Goal: Information Seeking & Learning: Learn about a topic

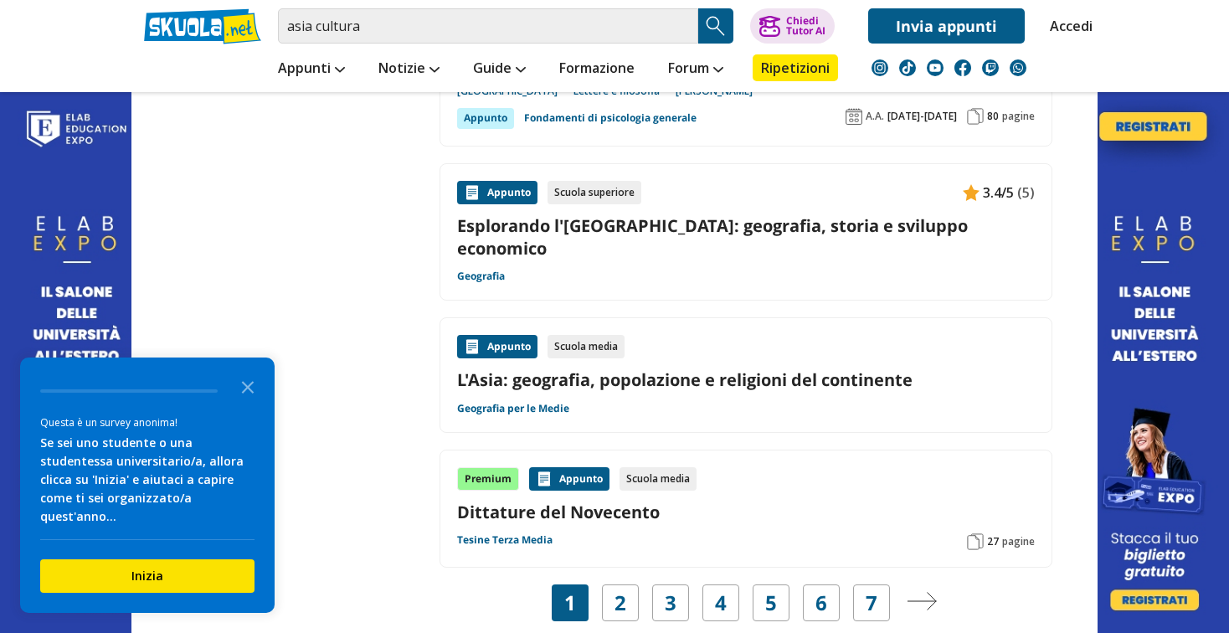
scroll to position [2560, 0]
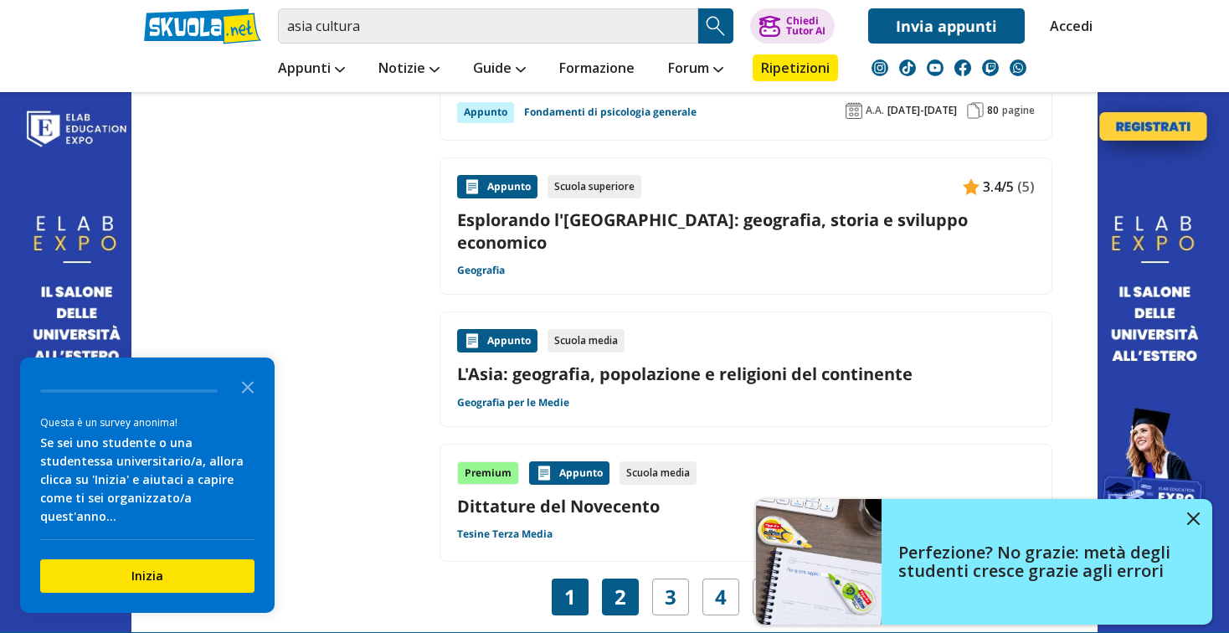
click at [628, 578] on div "2" at bounding box center [620, 596] width 37 height 37
click at [661, 578] on div "3" at bounding box center [670, 596] width 37 height 37
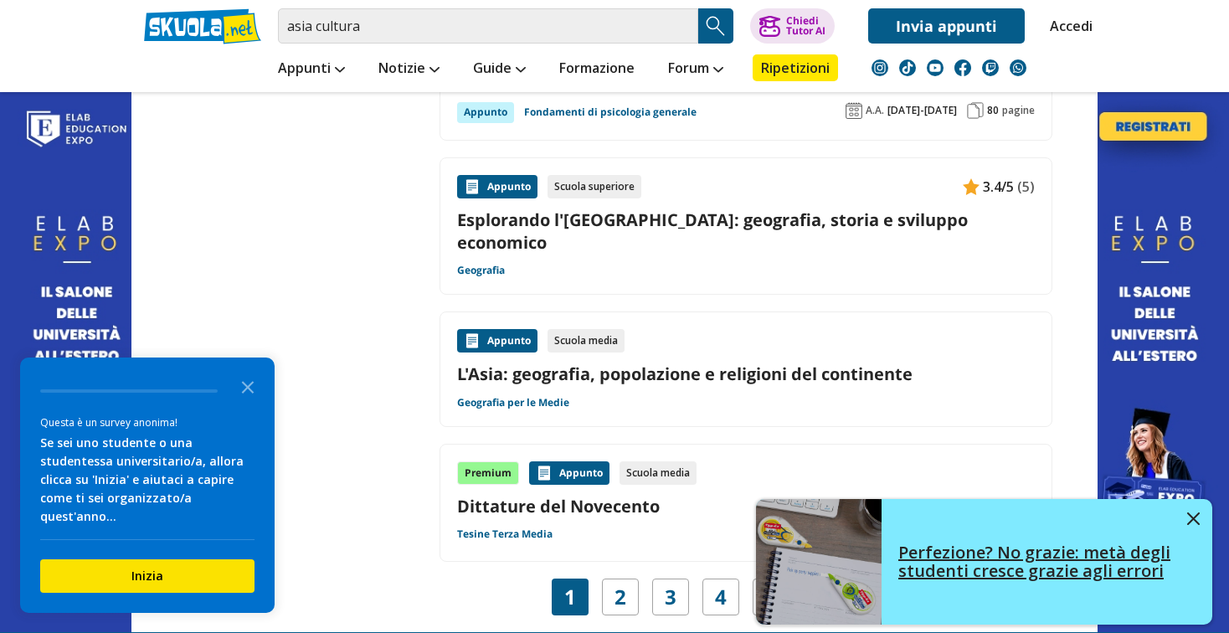
click at [1194, 515] on img at bounding box center [1193, 518] width 13 height 13
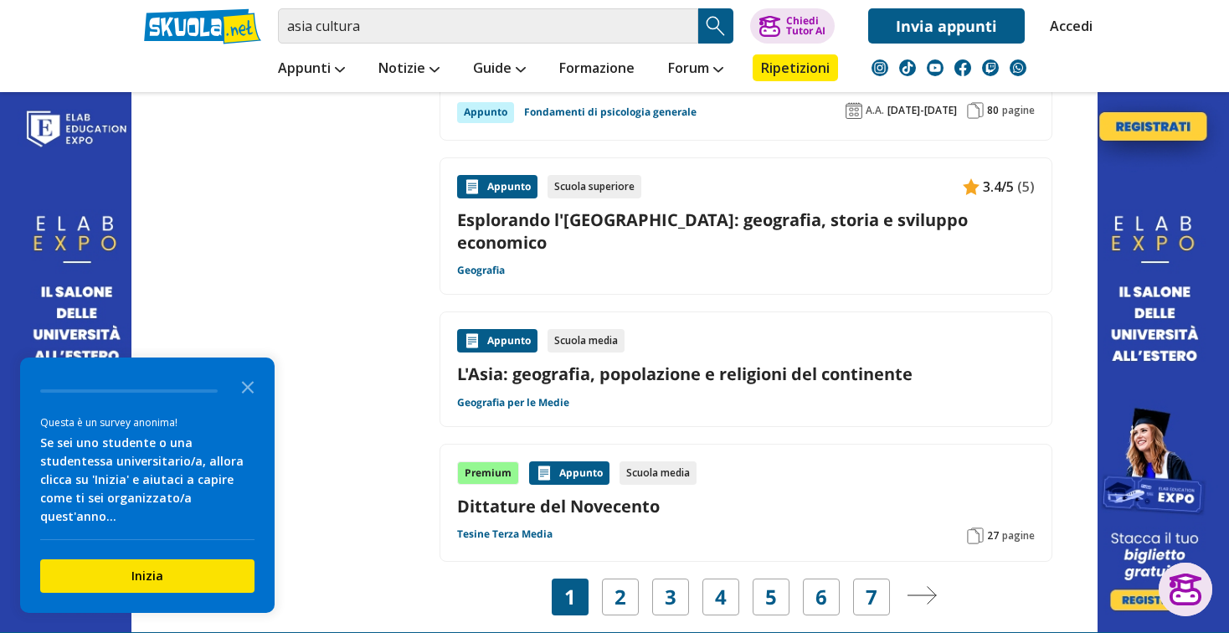
click at [914, 586] on img "Pagina successiva" at bounding box center [922, 595] width 30 height 18
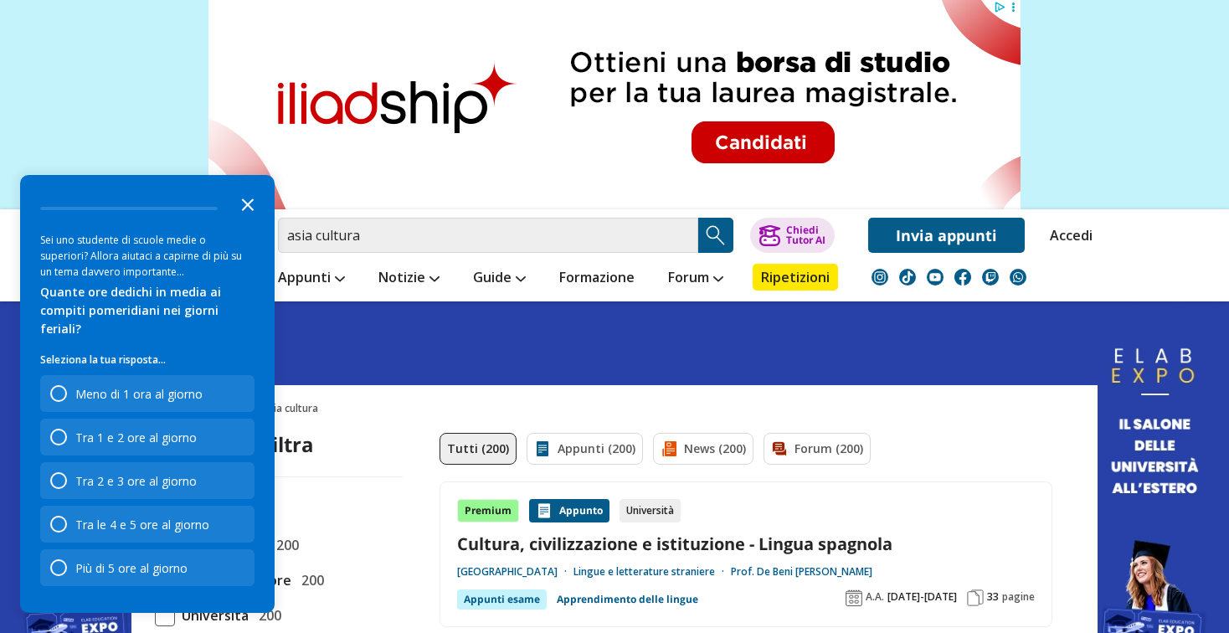
click at [249, 220] on icon "Close the survey" at bounding box center [247, 203] width 33 height 33
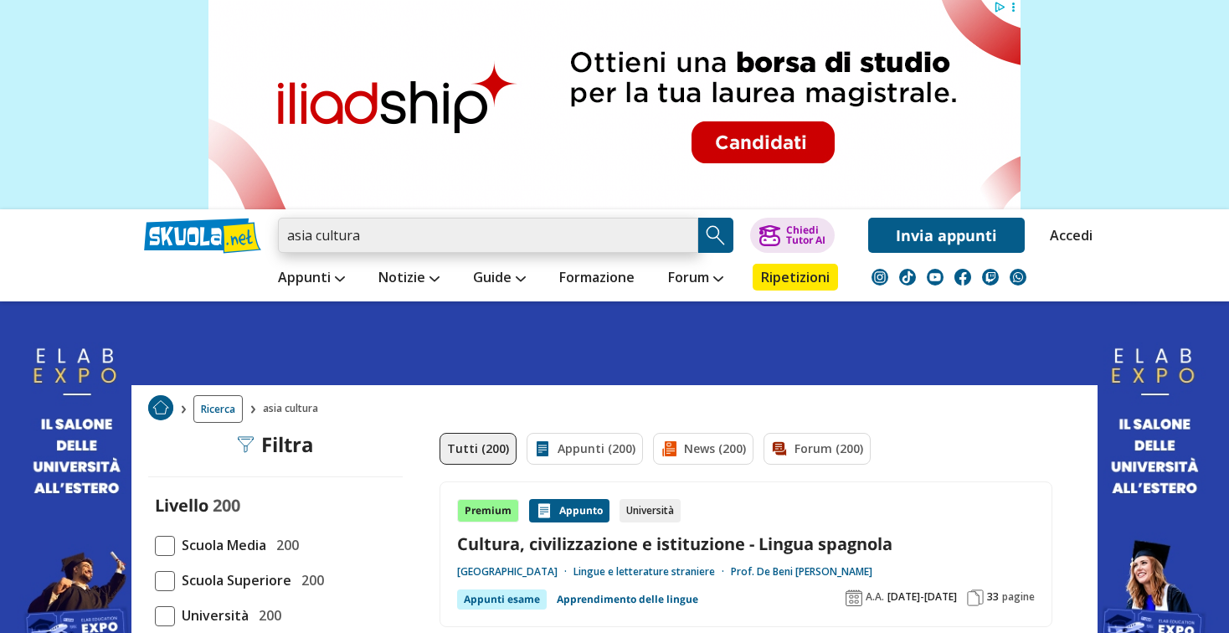
click at [393, 245] on input "asia cultura" at bounding box center [488, 235] width 420 height 35
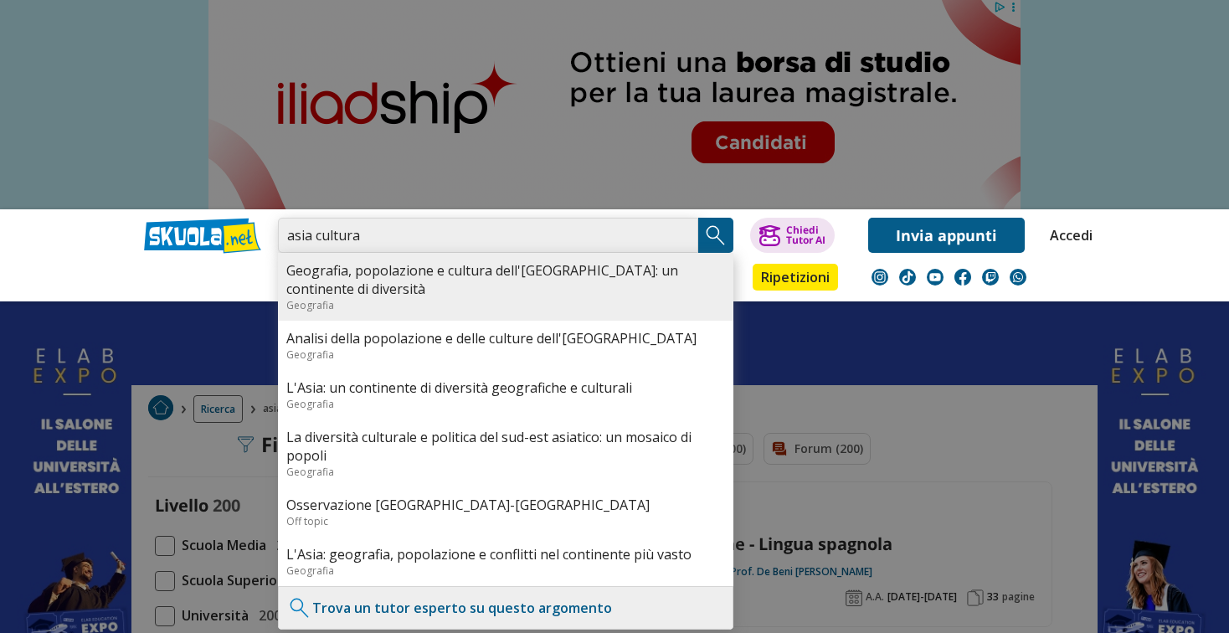
type input "asia cultura"
click at [664, 262] on link "Geografia, popolazione e cultura dell'[GEOGRAPHIC_DATA]: un continente di diver…" at bounding box center [505, 279] width 439 height 37
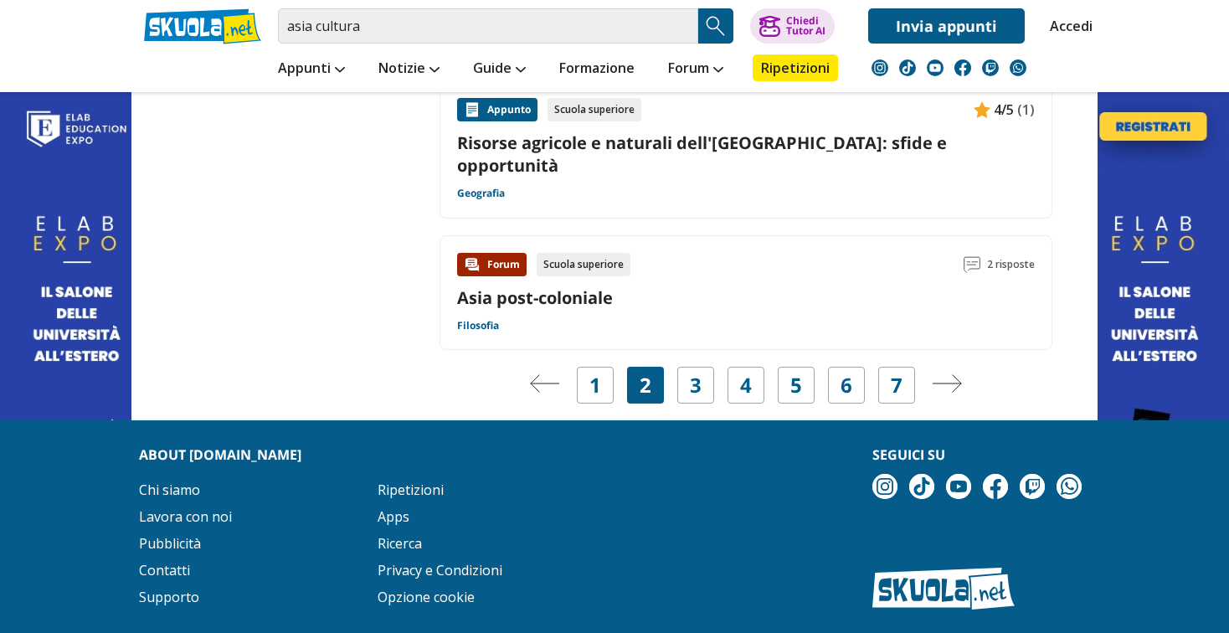
scroll to position [2977, 0]
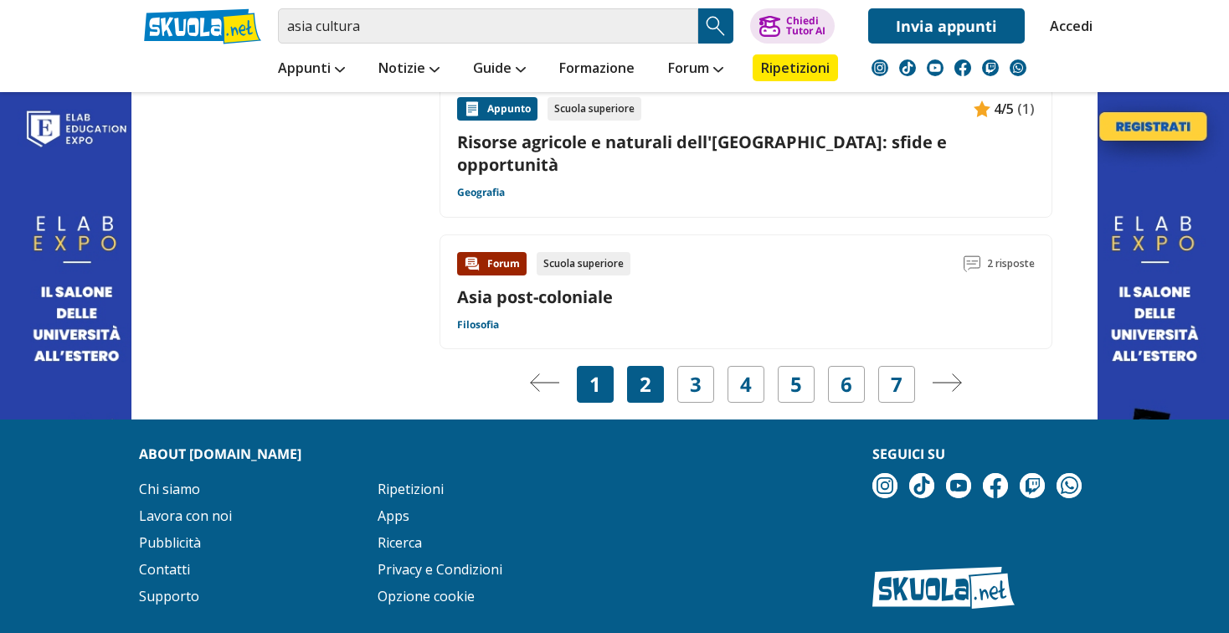
click at [606, 366] on div "1" at bounding box center [595, 384] width 37 height 37
click at [603, 366] on div "1" at bounding box center [595, 384] width 37 height 37
click at [598, 373] on link "1" at bounding box center [595, 384] width 12 height 23
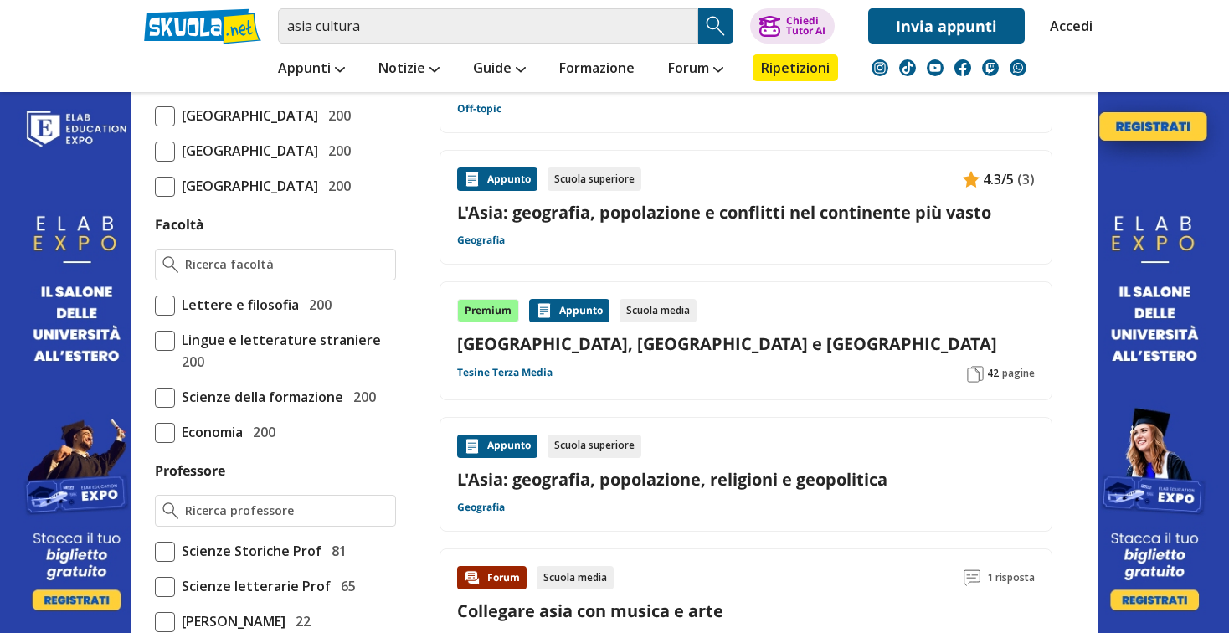
scroll to position [839, 0]
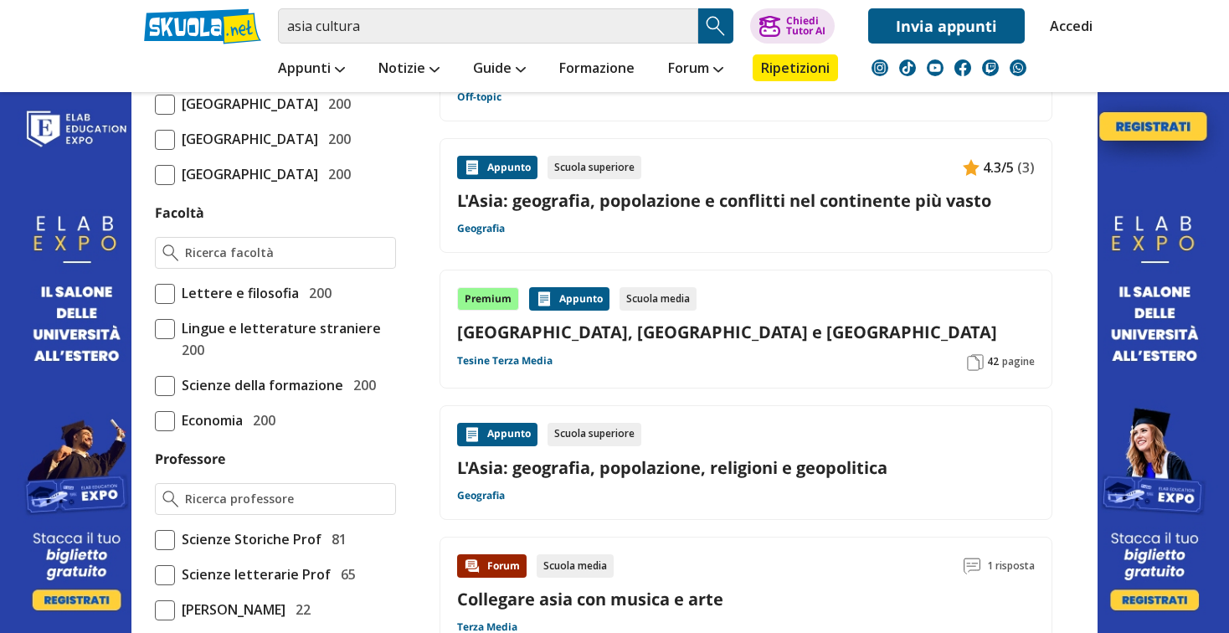
click at [593, 456] on link "L'Asia: geografia, popolazione, religioni e geopolitica" at bounding box center [746, 467] width 578 height 23
click at [621, 189] on link "L'Asia: geografia, popolazione e conflitti nel continente più vasto" at bounding box center [746, 200] width 578 height 23
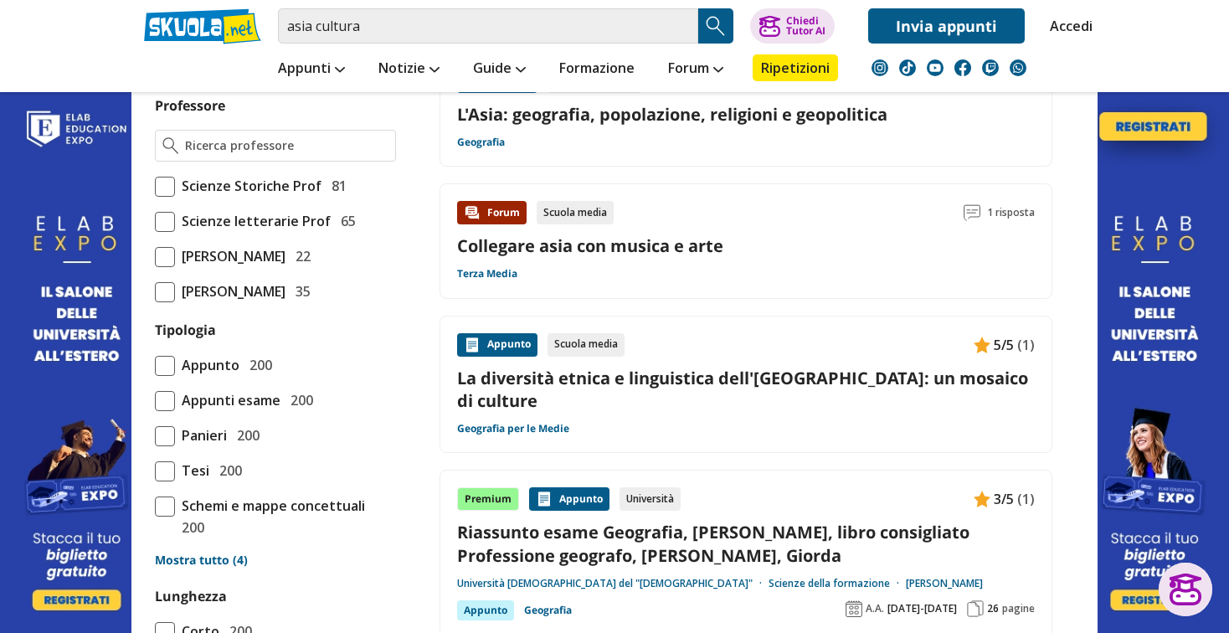
scroll to position [1193, 0]
click at [672, 366] on link "La diversità etnica e linguistica dell'Asia: un mosaico di culture" at bounding box center [746, 388] width 578 height 45
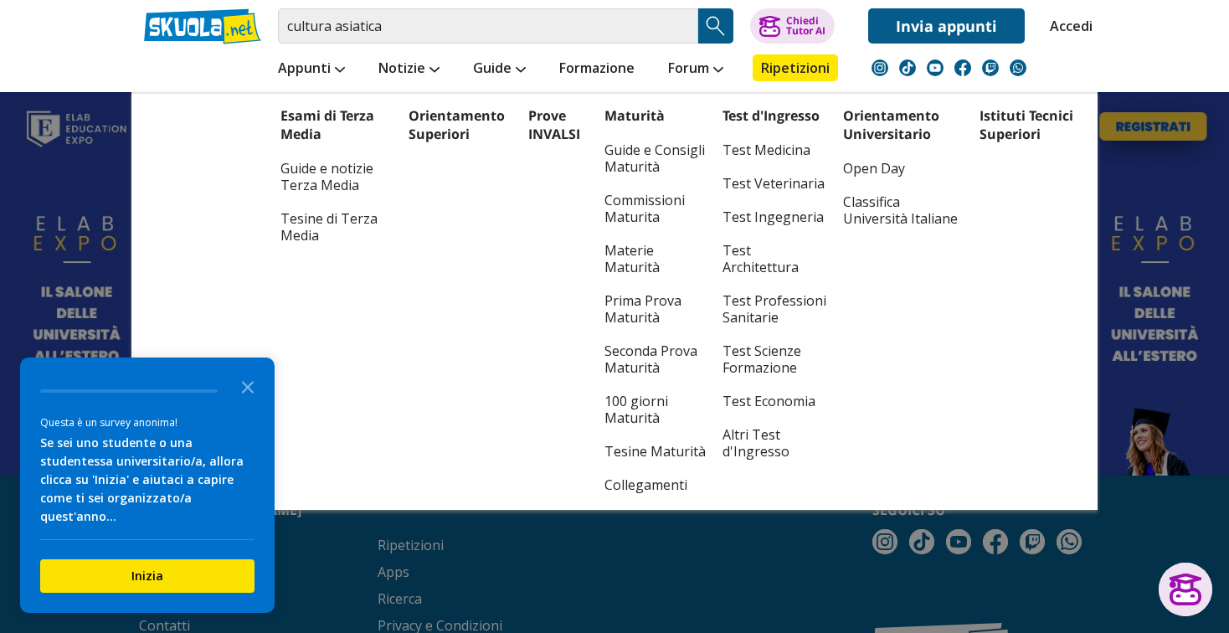
scroll to position [2801, 0]
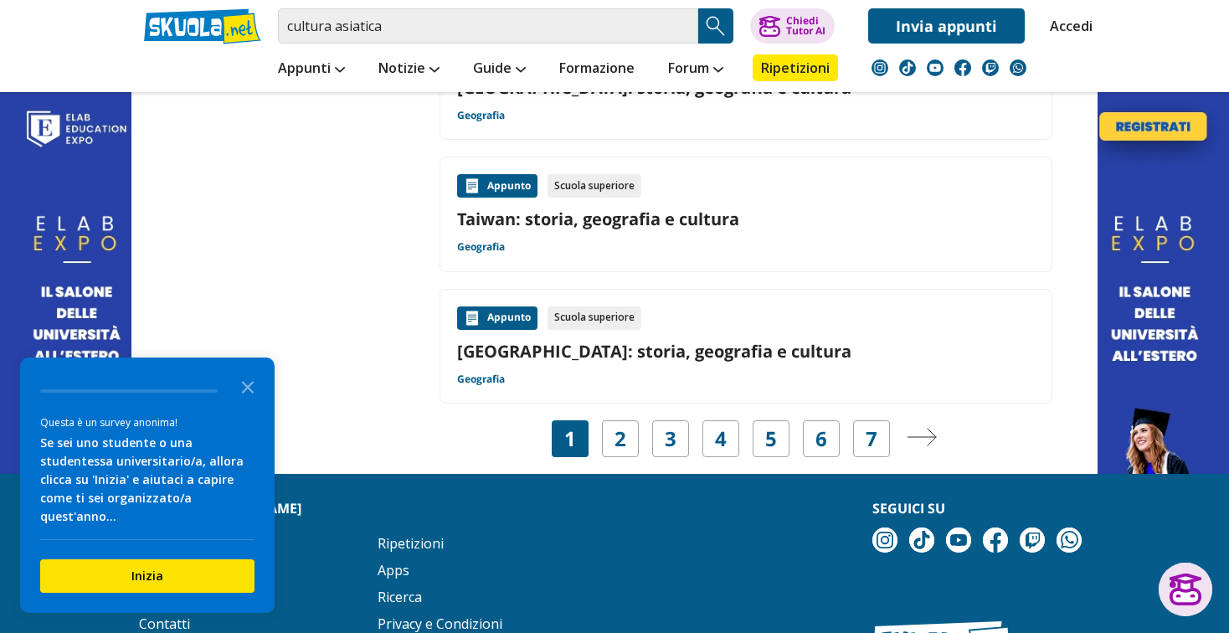
click at [951, 174] on div "Appunto Scuola superiore" at bounding box center [746, 185] width 578 height 23
